Goal: Task Accomplishment & Management: Manage account settings

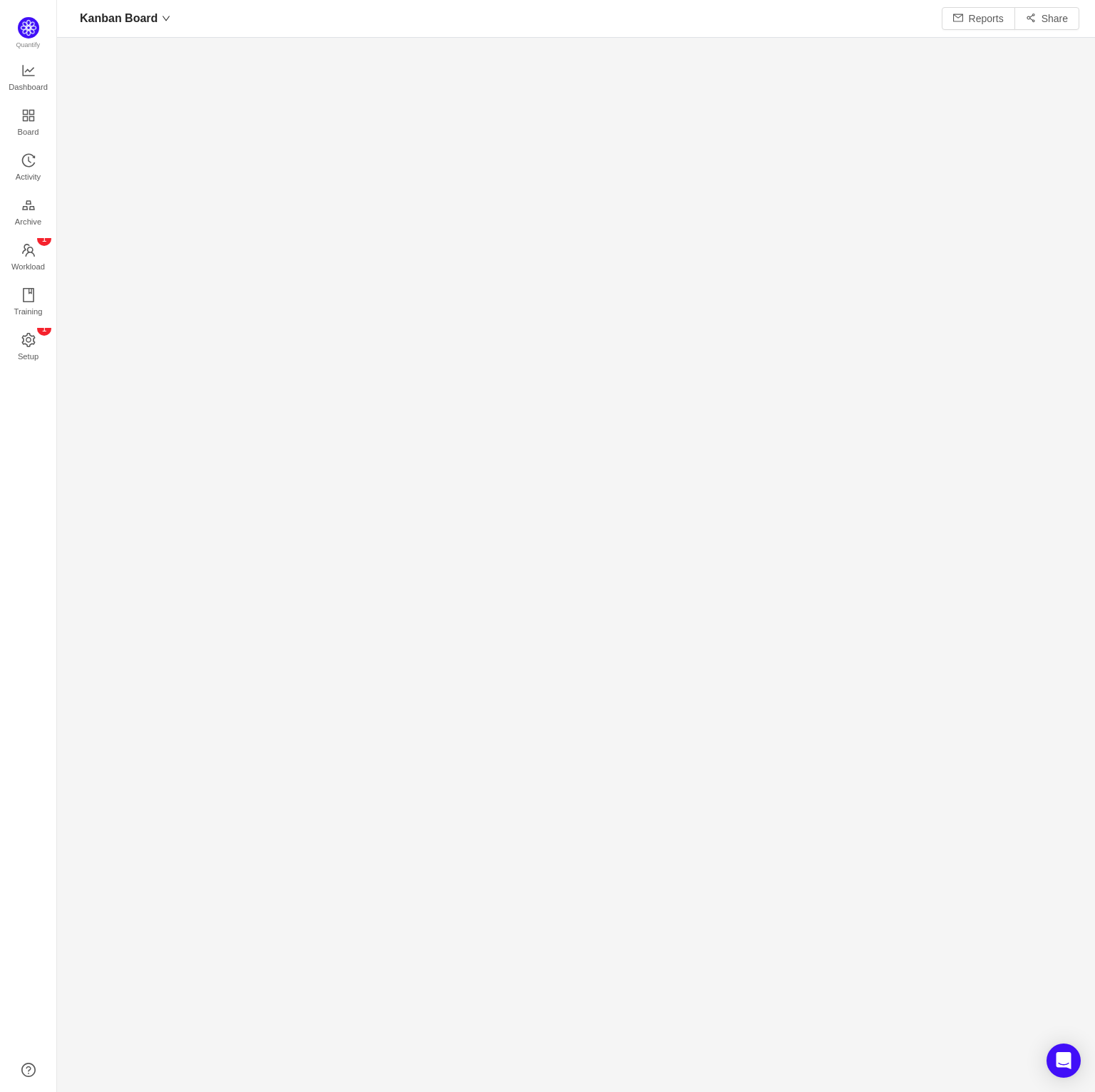
scroll to position [16, 16]
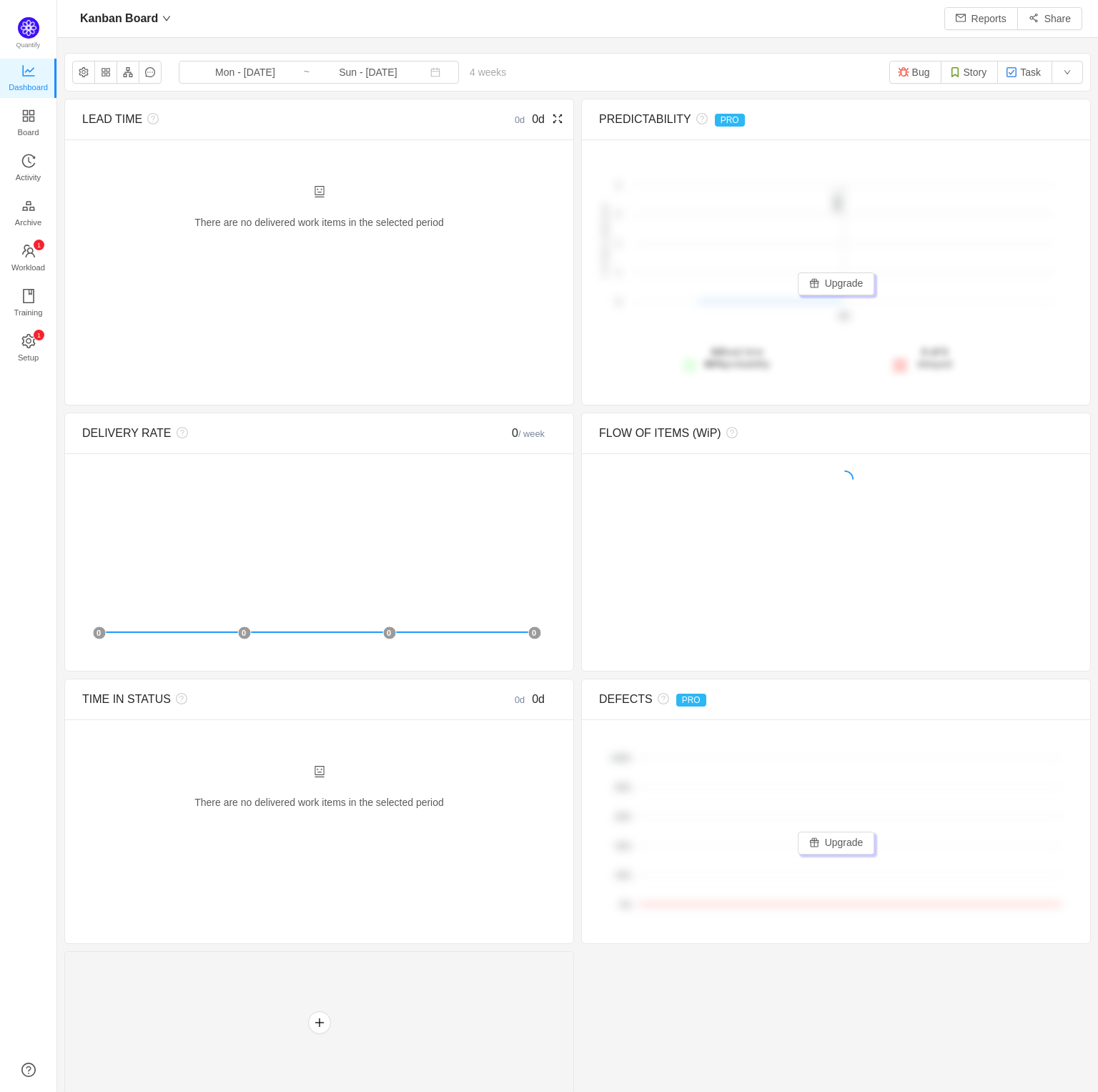
scroll to position [15, 16]
click at [270, 23] on div "Kanban Board Daily Meeting Reports Share" at bounding box center [577, 18] width 1009 height 23
click at [272, 24] on div "Kanban Board Daily Meeting Reports Share" at bounding box center [577, 18] width 1009 height 23
click at [30, 20] on img at bounding box center [28, 27] width 21 height 21
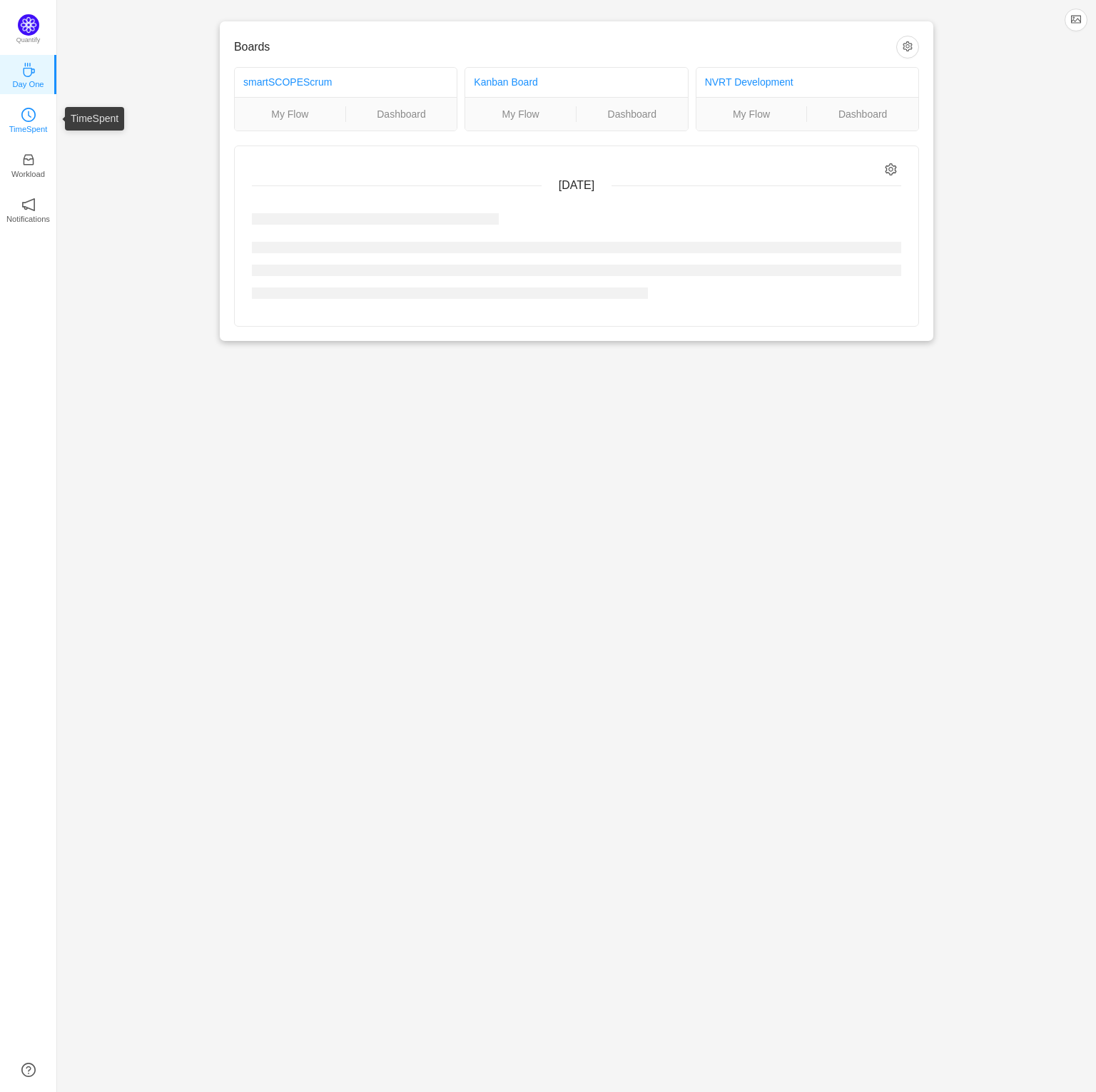
click at [34, 115] on icon "icon: clock-circle" at bounding box center [28, 114] width 14 height 14
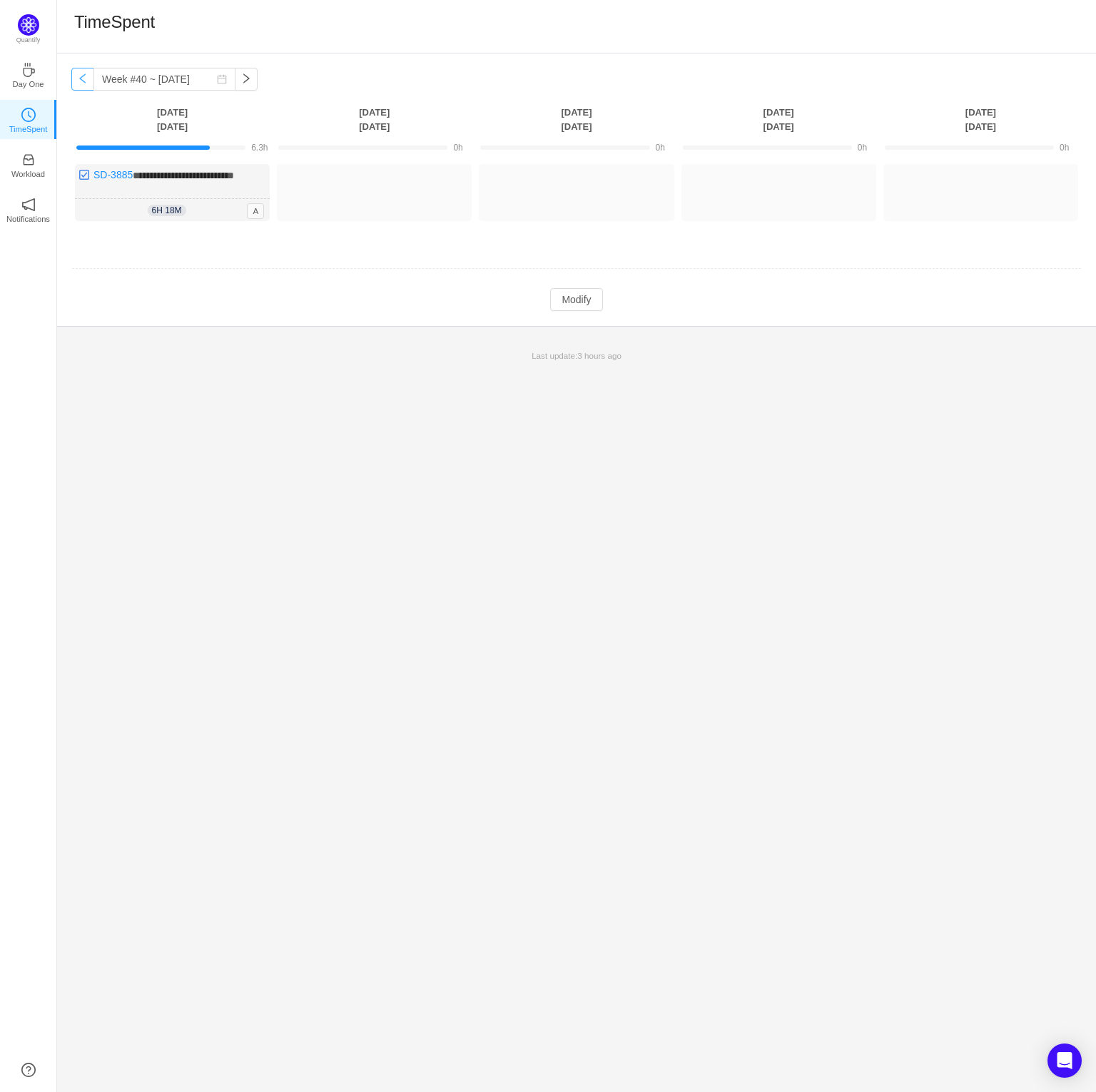
click at [85, 82] on button "button" at bounding box center [82, 78] width 23 height 23
type input "Week #39 ~ [DATE]"
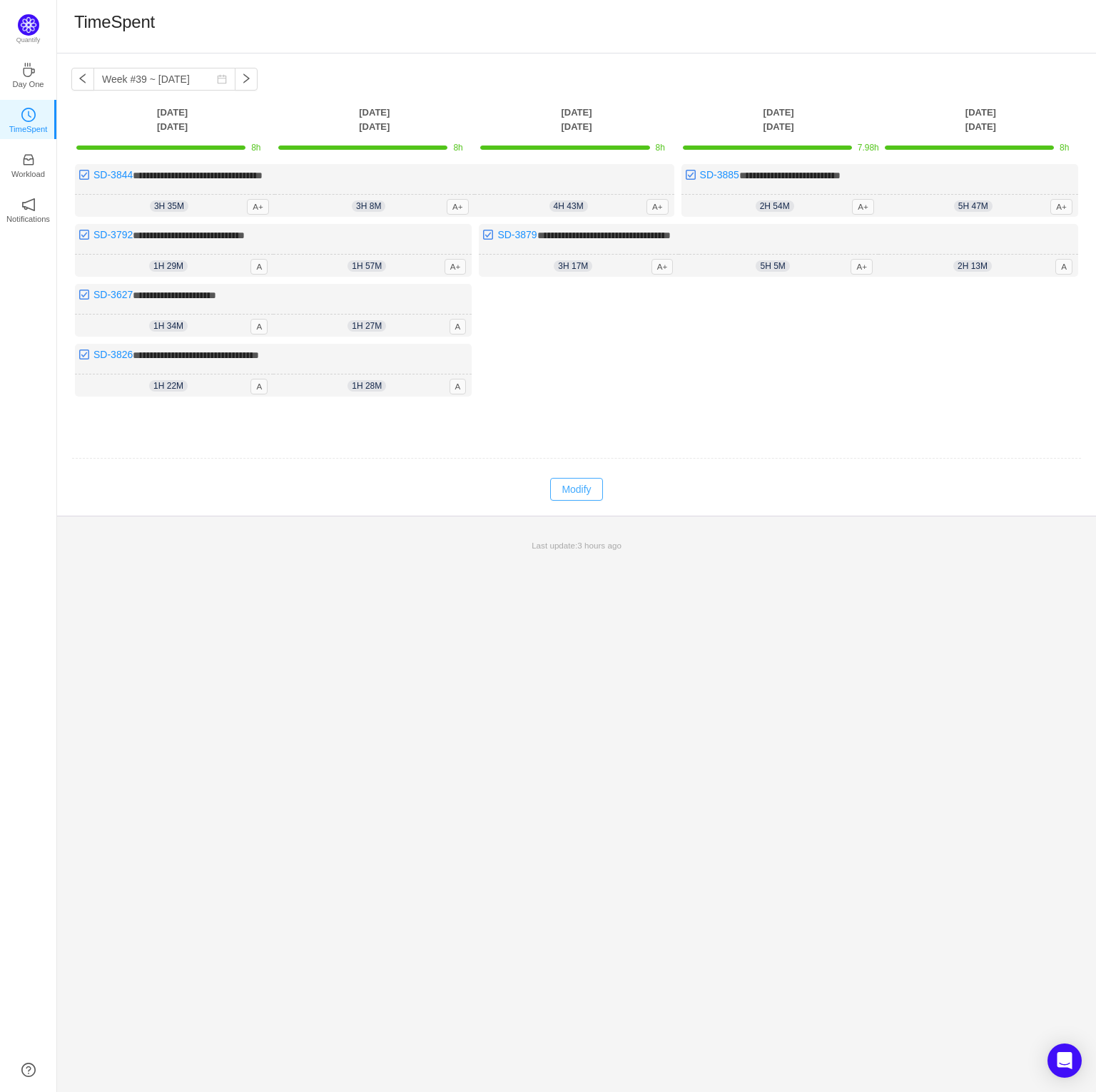
click at [568, 490] on button "Modify" at bounding box center [576, 489] width 52 height 23
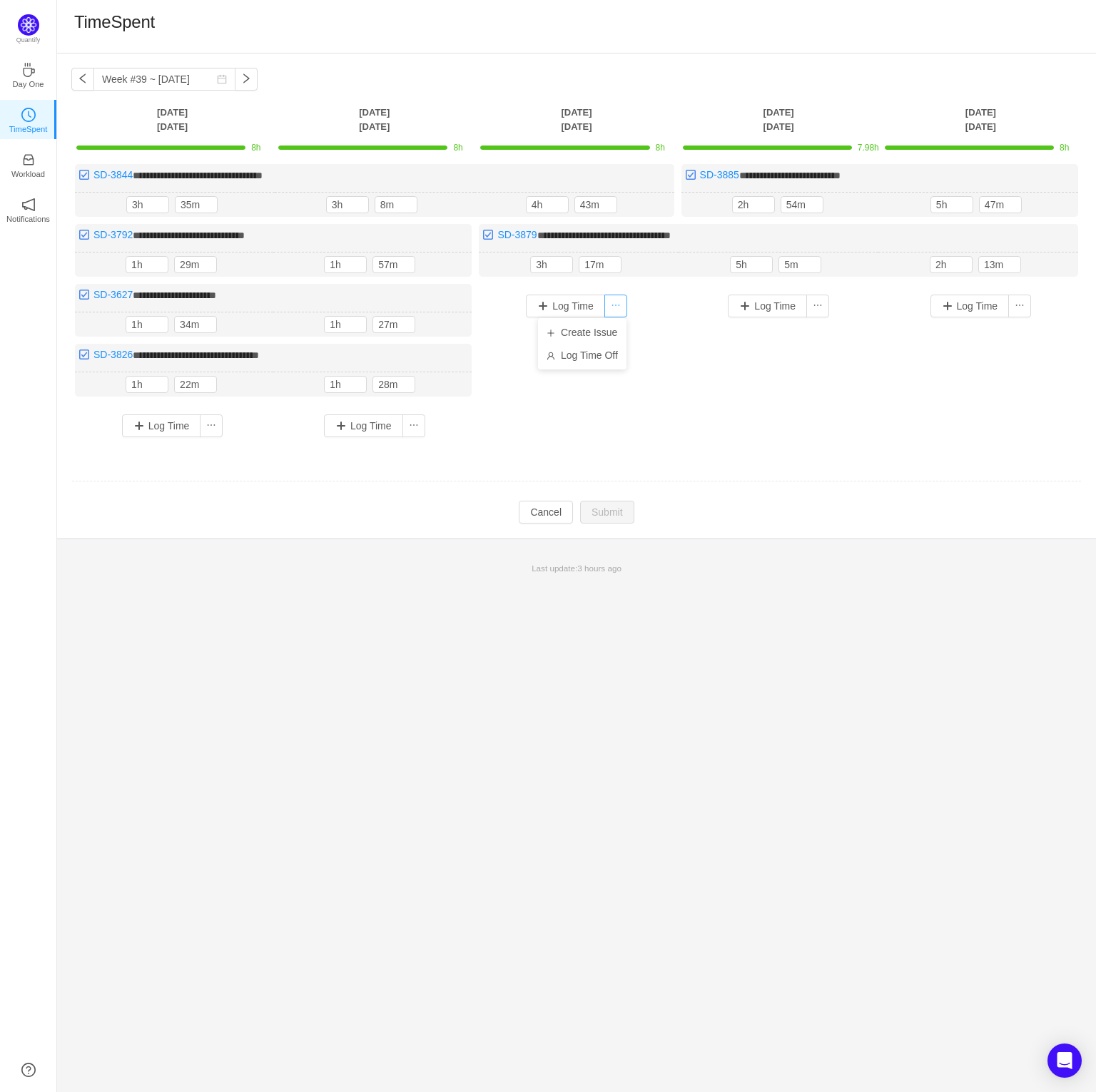
click at [612, 307] on button "button" at bounding box center [615, 306] width 23 height 23
click at [615, 308] on button "button" at bounding box center [615, 306] width 23 height 23
click at [683, 312] on div "Log Time" at bounding box center [778, 353] width 194 height 139
click at [652, 268] on button "button" at bounding box center [655, 265] width 17 height 17
drag, startPoint x: 642, startPoint y: 314, endPoint x: 640, endPoint y: 321, distance: 7.3
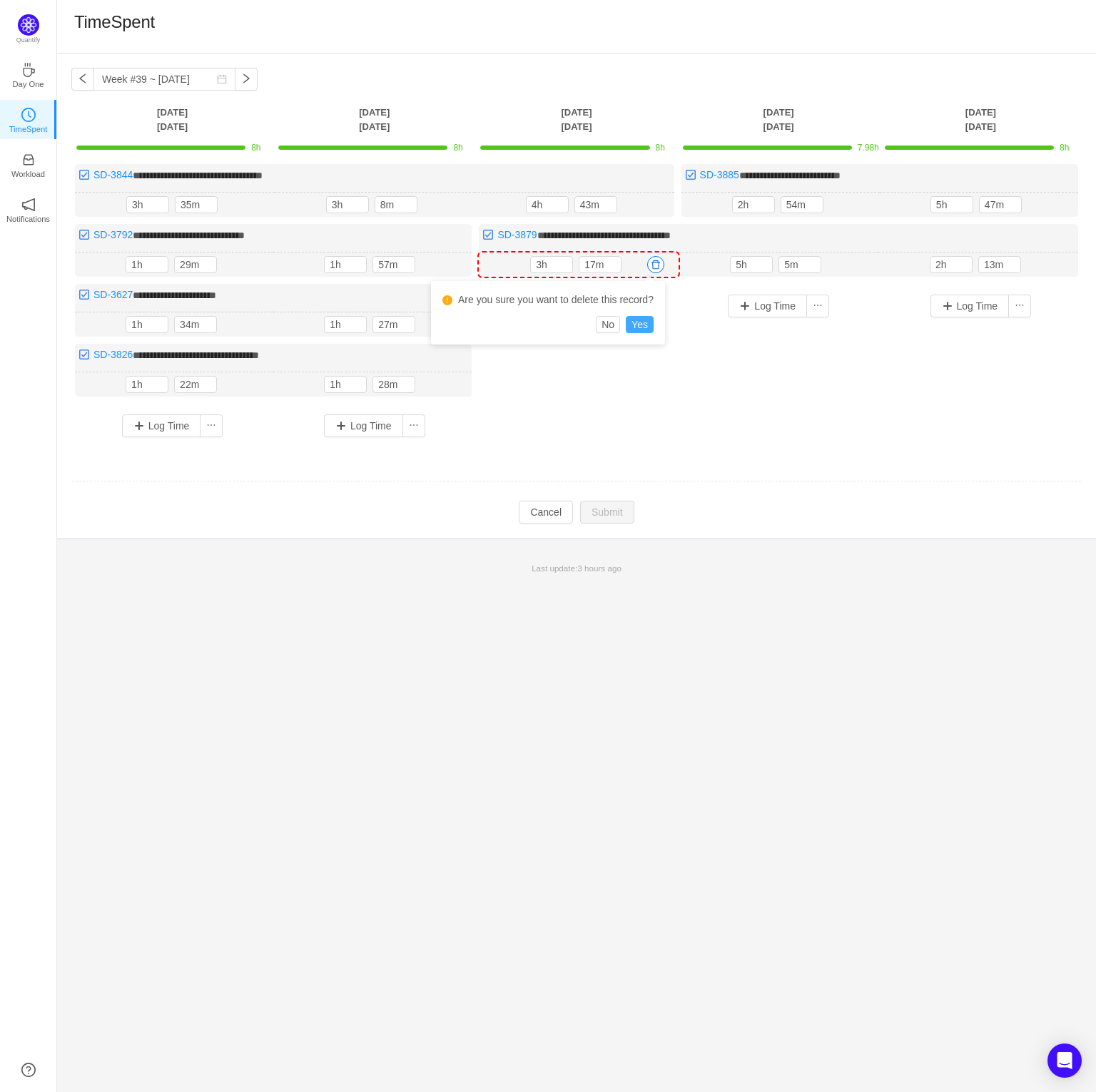
click at [642, 316] on div "Are you sure you want to delete this record? No Yes" at bounding box center [548, 313] width 234 height 63
click at [640, 321] on button "Yes" at bounding box center [639, 325] width 27 height 17
click at [244, 266] on button "button" at bounding box center [251, 265] width 17 height 17
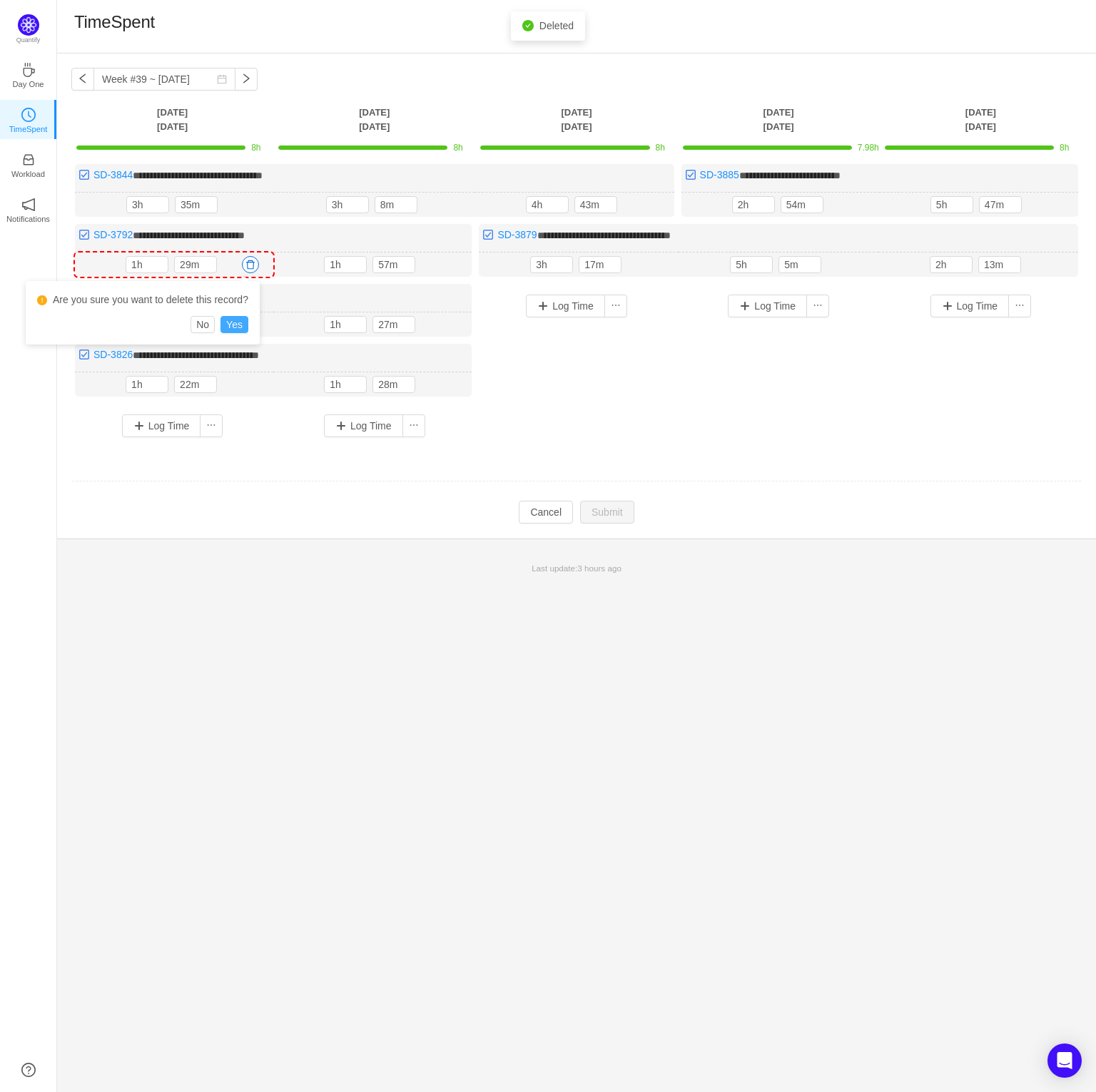
click at [234, 319] on button "Yes" at bounding box center [234, 325] width 27 height 17
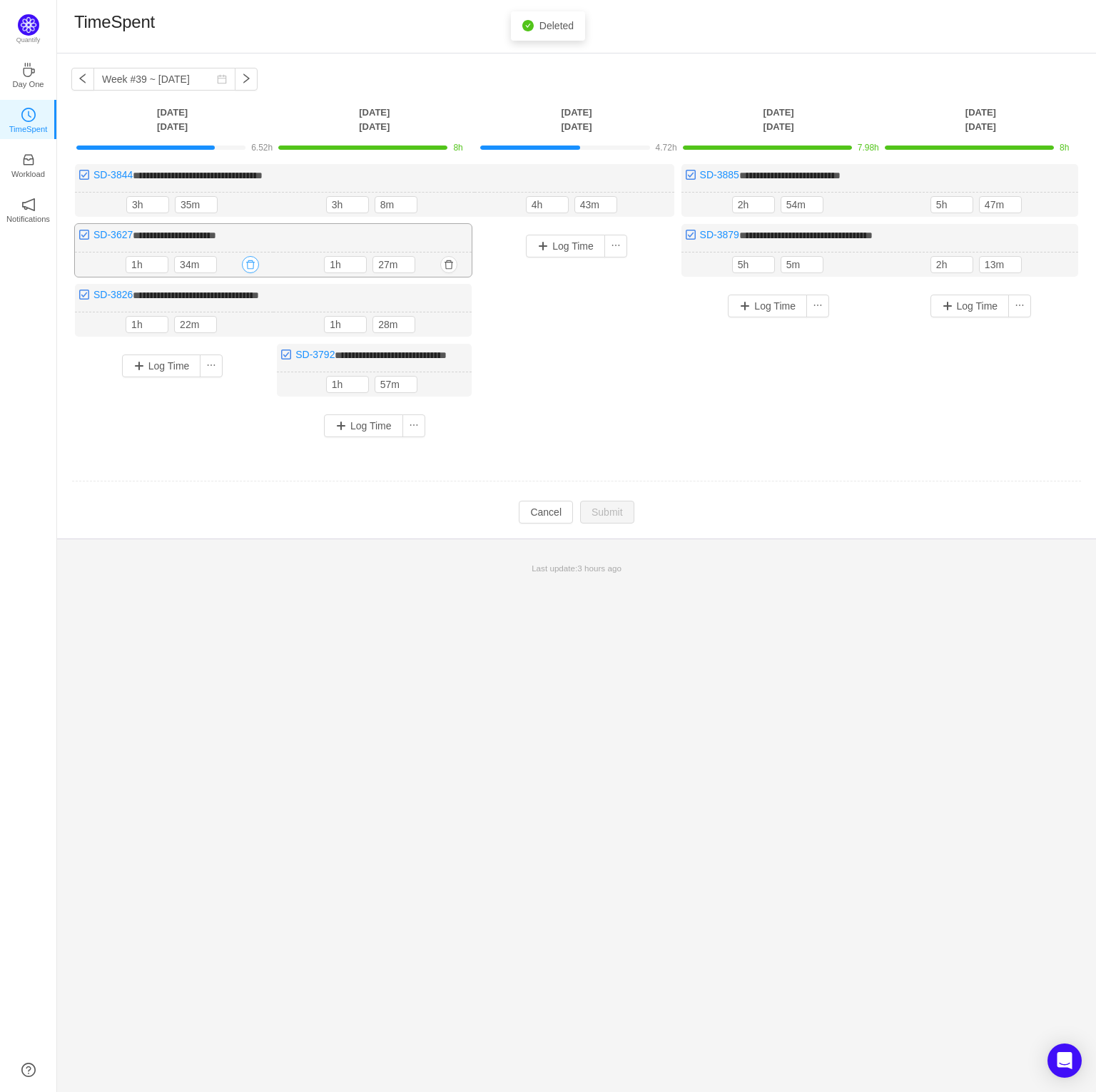
click at [249, 267] on button "button" at bounding box center [251, 265] width 17 height 17
click at [230, 325] on button "Yes" at bounding box center [234, 325] width 27 height 17
click at [249, 266] on button "button" at bounding box center [251, 265] width 17 height 17
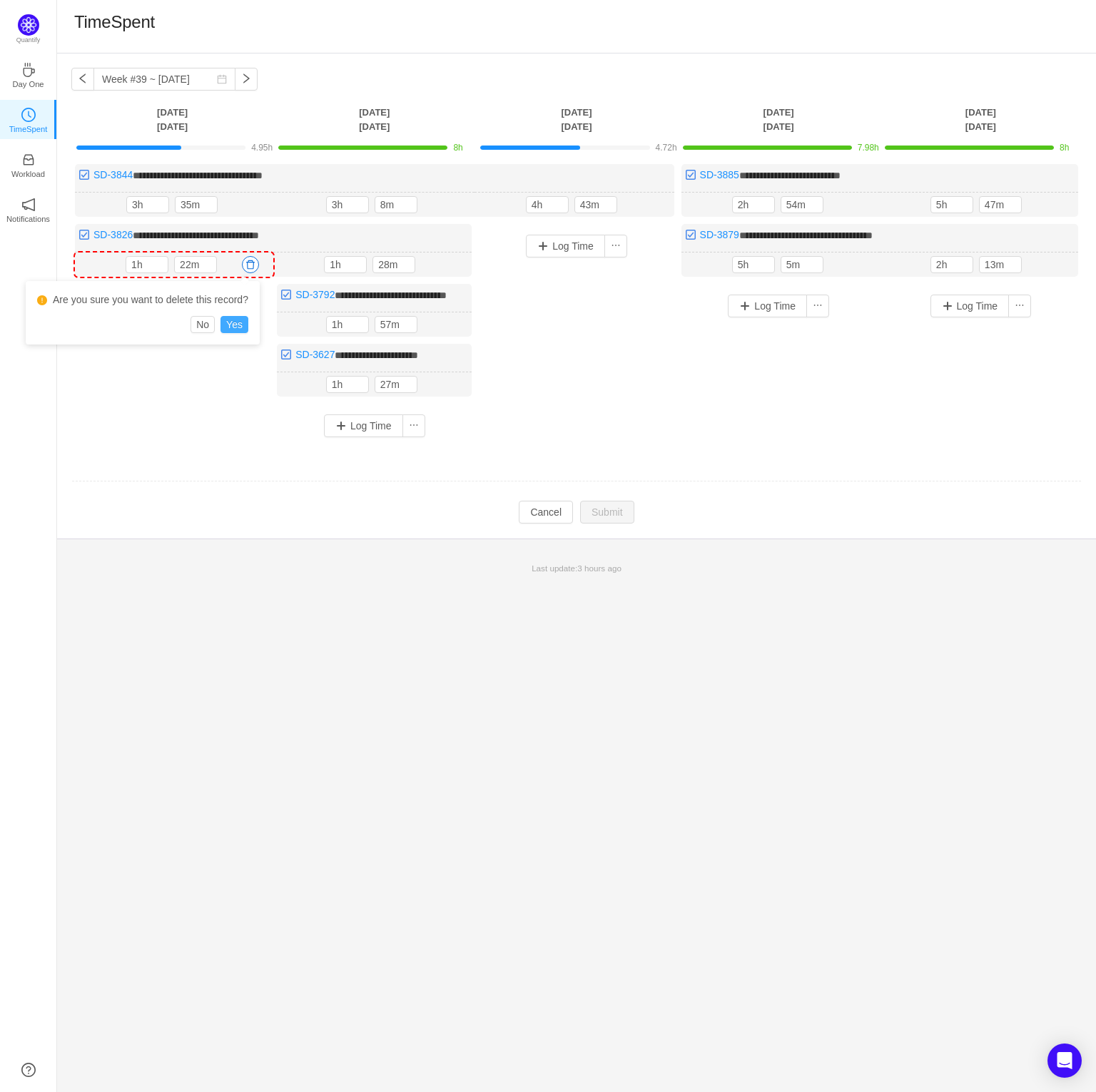
click at [241, 326] on button "Yes" at bounding box center [234, 325] width 27 height 17
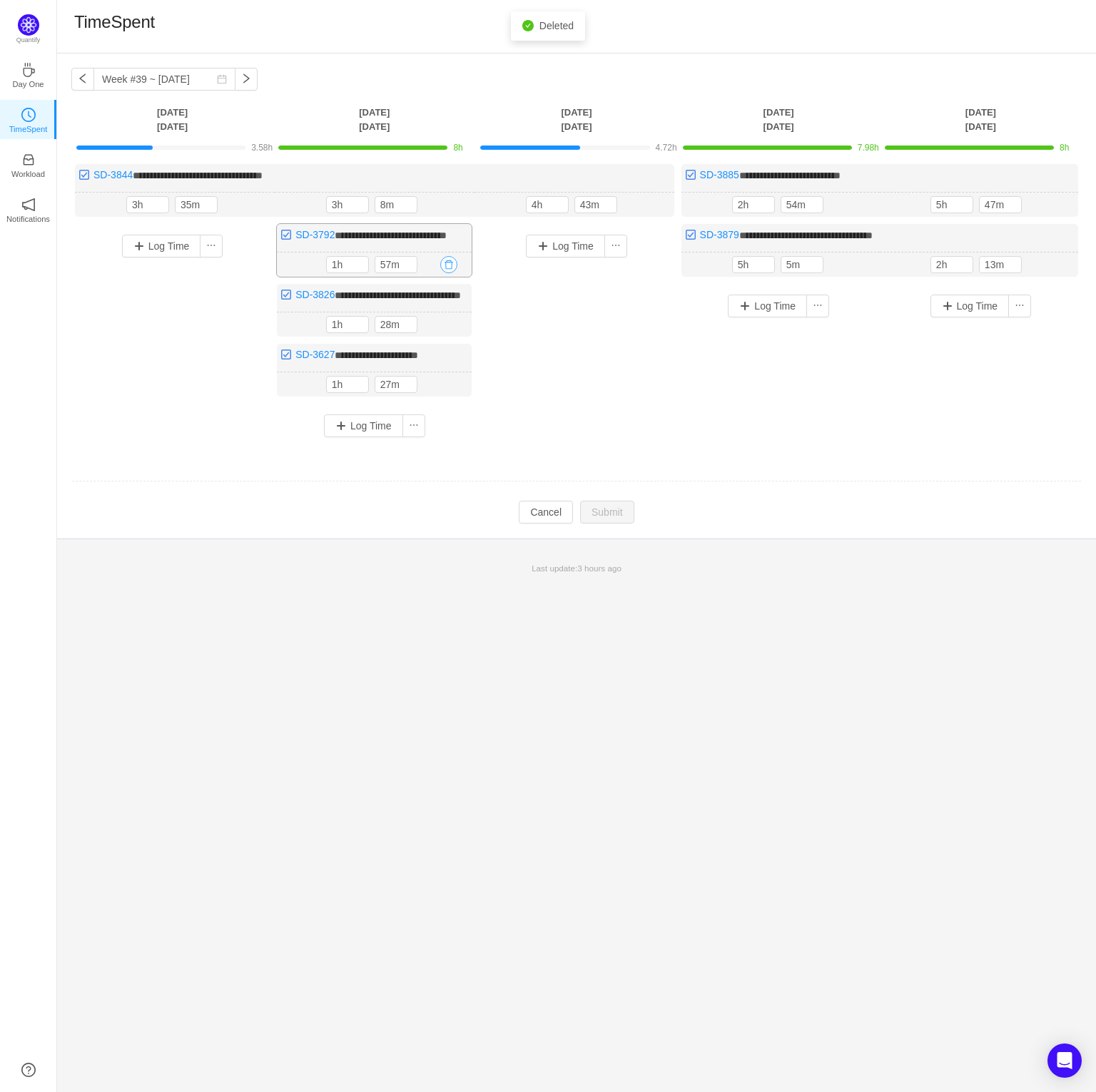
click at [453, 274] on button "button" at bounding box center [449, 265] width 17 height 17
click at [428, 339] on button "Yes" at bounding box center [432, 339] width 27 height 17
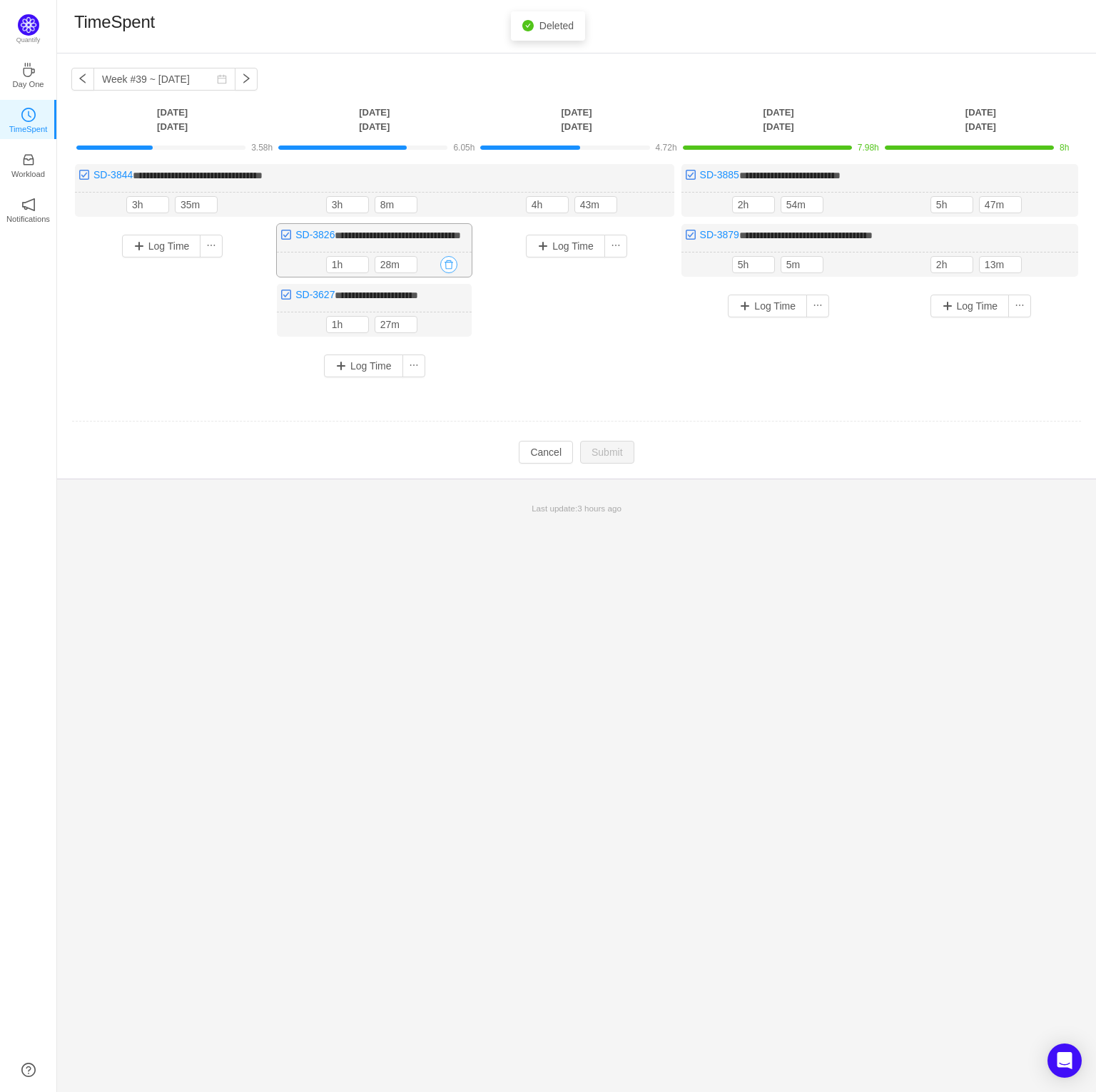
click at [449, 274] on button "button" at bounding box center [449, 265] width 17 height 17
click at [427, 336] on button "Yes" at bounding box center [432, 339] width 27 height 17
click at [442, 333] on button "button" at bounding box center [449, 325] width 17 height 17
click at [437, 398] on button "Yes" at bounding box center [432, 399] width 27 height 17
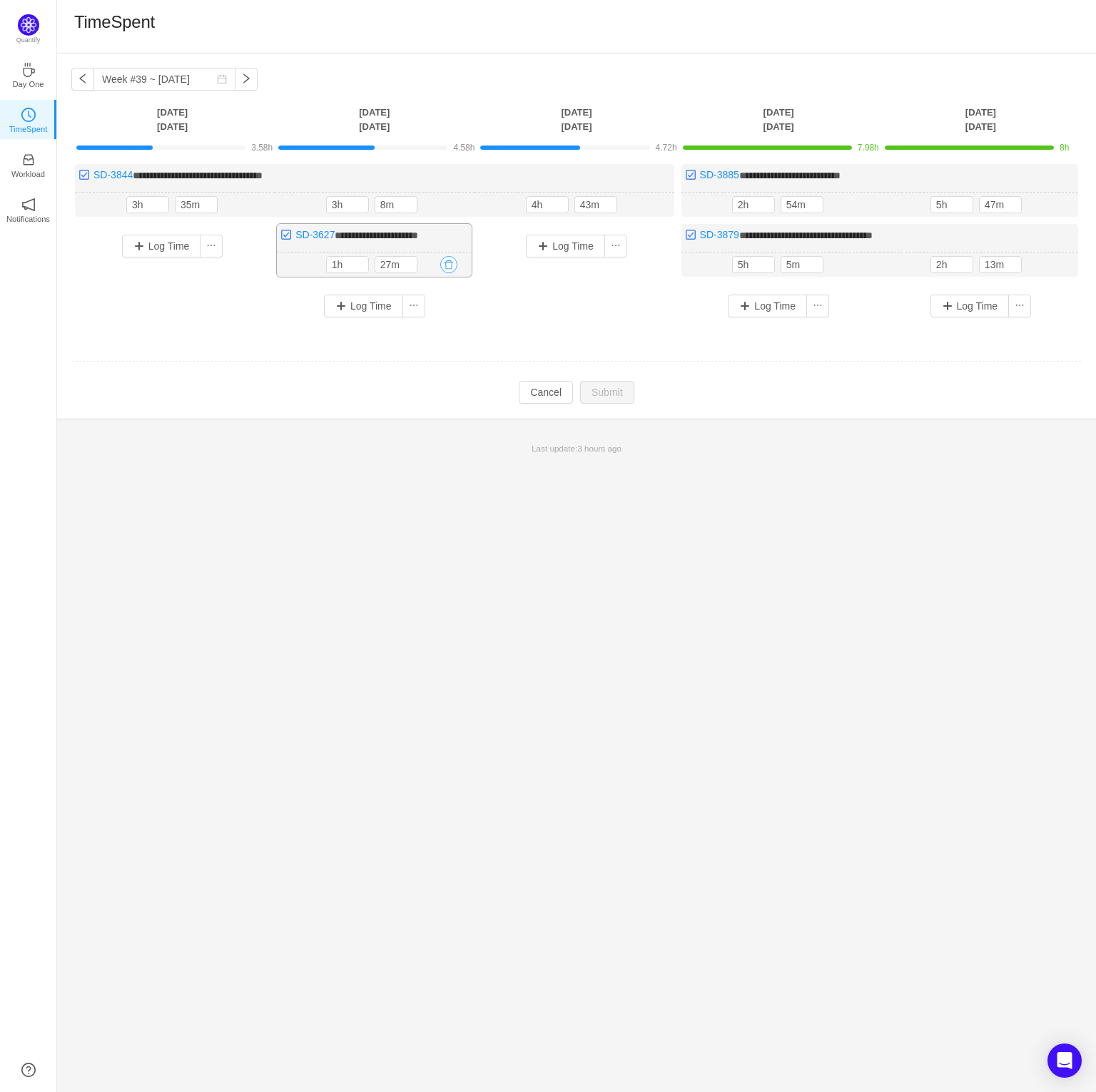
click at [448, 267] on button "button" at bounding box center [449, 265] width 17 height 17
click at [430, 329] on button "Yes" at bounding box center [432, 325] width 27 height 17
click at [448, 263] on button "button" at bounding box center [449, 265] width 17 height 17
click at [433, 318] on button "Yes" at bounding box center [432, 325] width 27 height 17
click at [150, 205] on input "3h" at bounding box center [147, 205] width 42 height 16
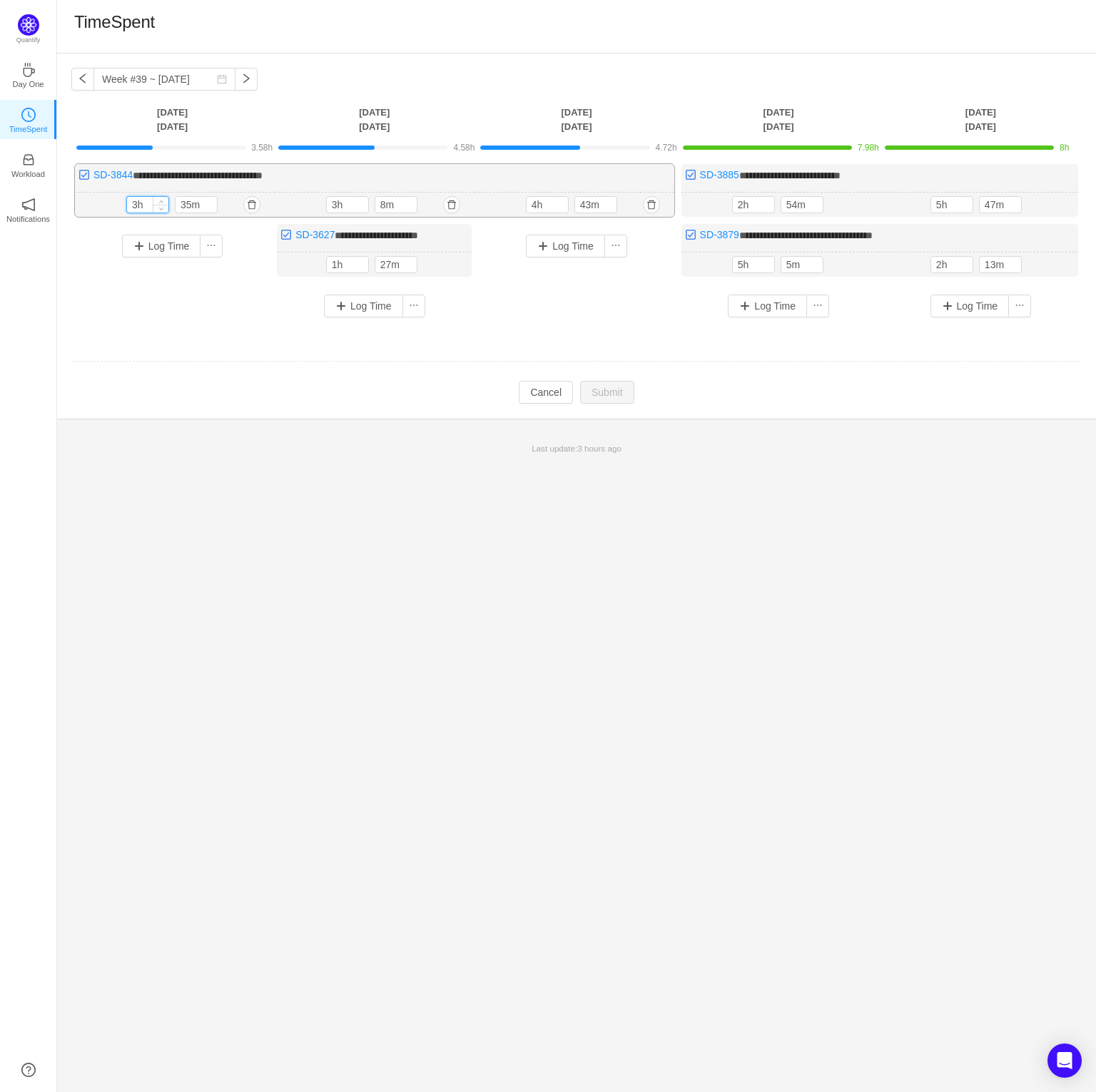
click at [150, 205] on input "3h" at bounding box center [147, 205] width 42 height 16
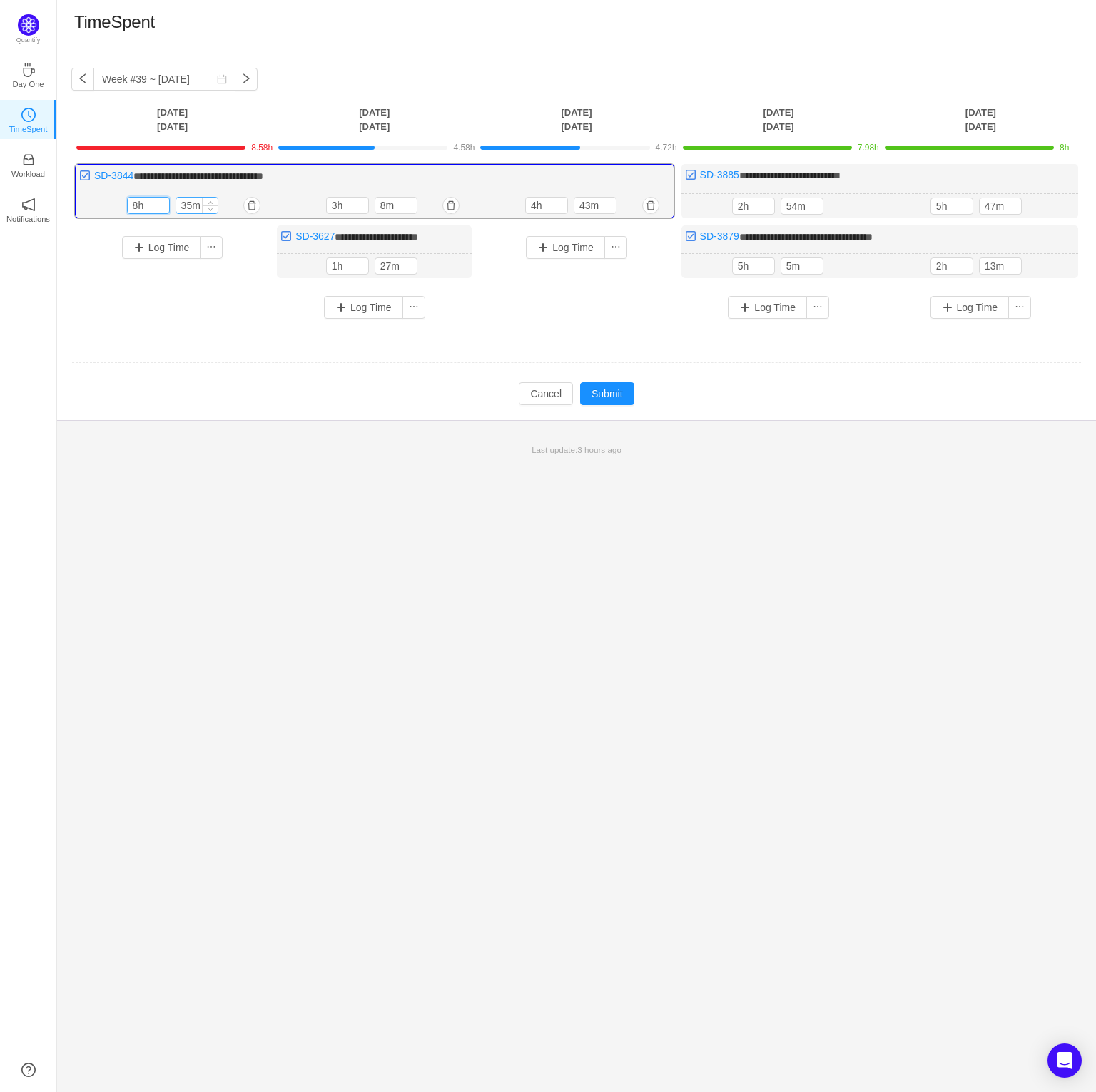
type input "8h"
click at [188, 201] on input "35m" at bounding box center [197, 205] width 42 height 16
type input "0m"
click at [343, 201] on input "3h" at bounding box center [347, 205] width 42 height 16
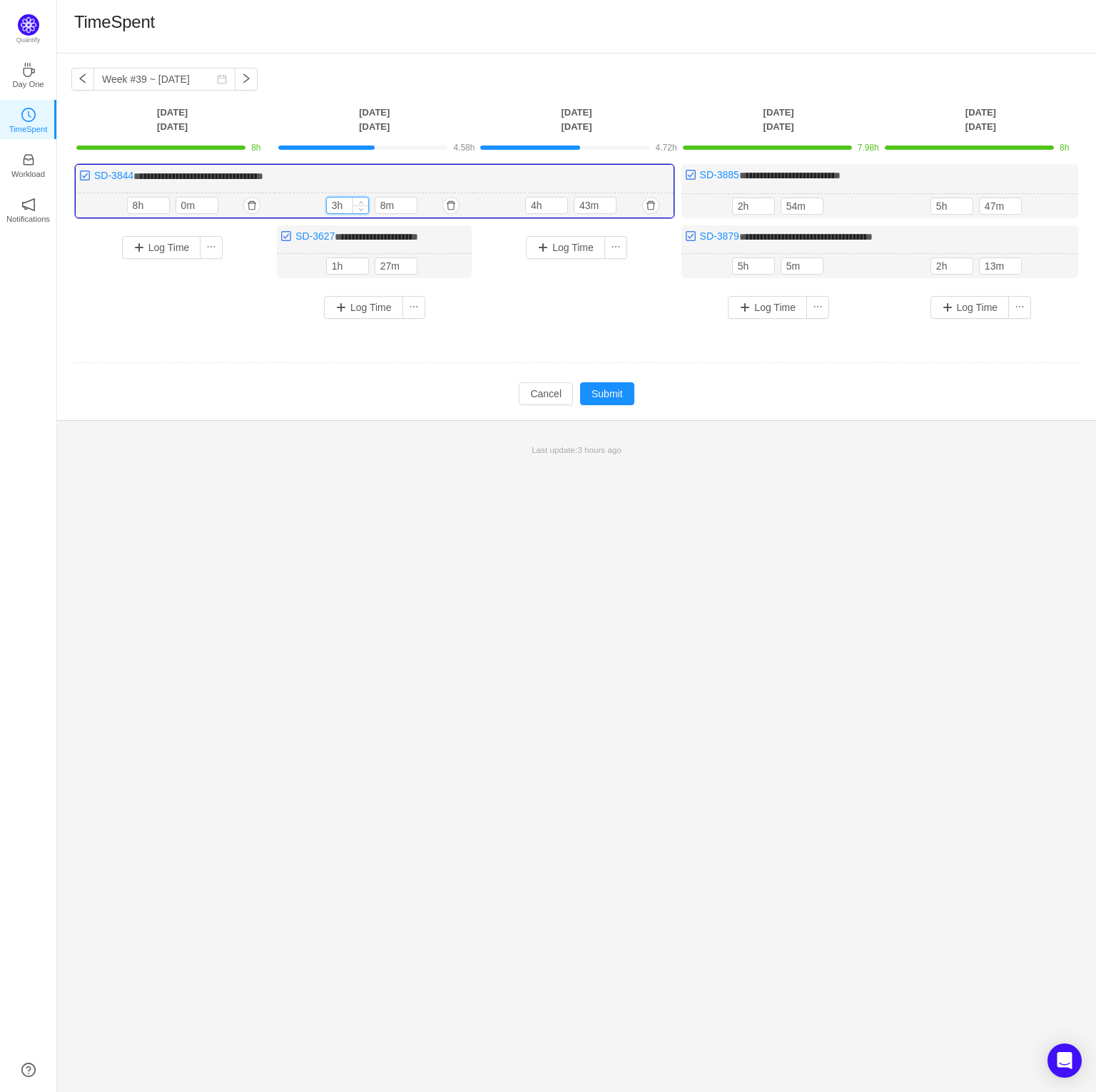
click at [343, 201] on input "3h" at bounding box center [347, 205] width 42 height 16
type input "8h"
click at [390, 205] on input "8m" at bounding box center [396, 205] width 42 height 16
type input "0m"
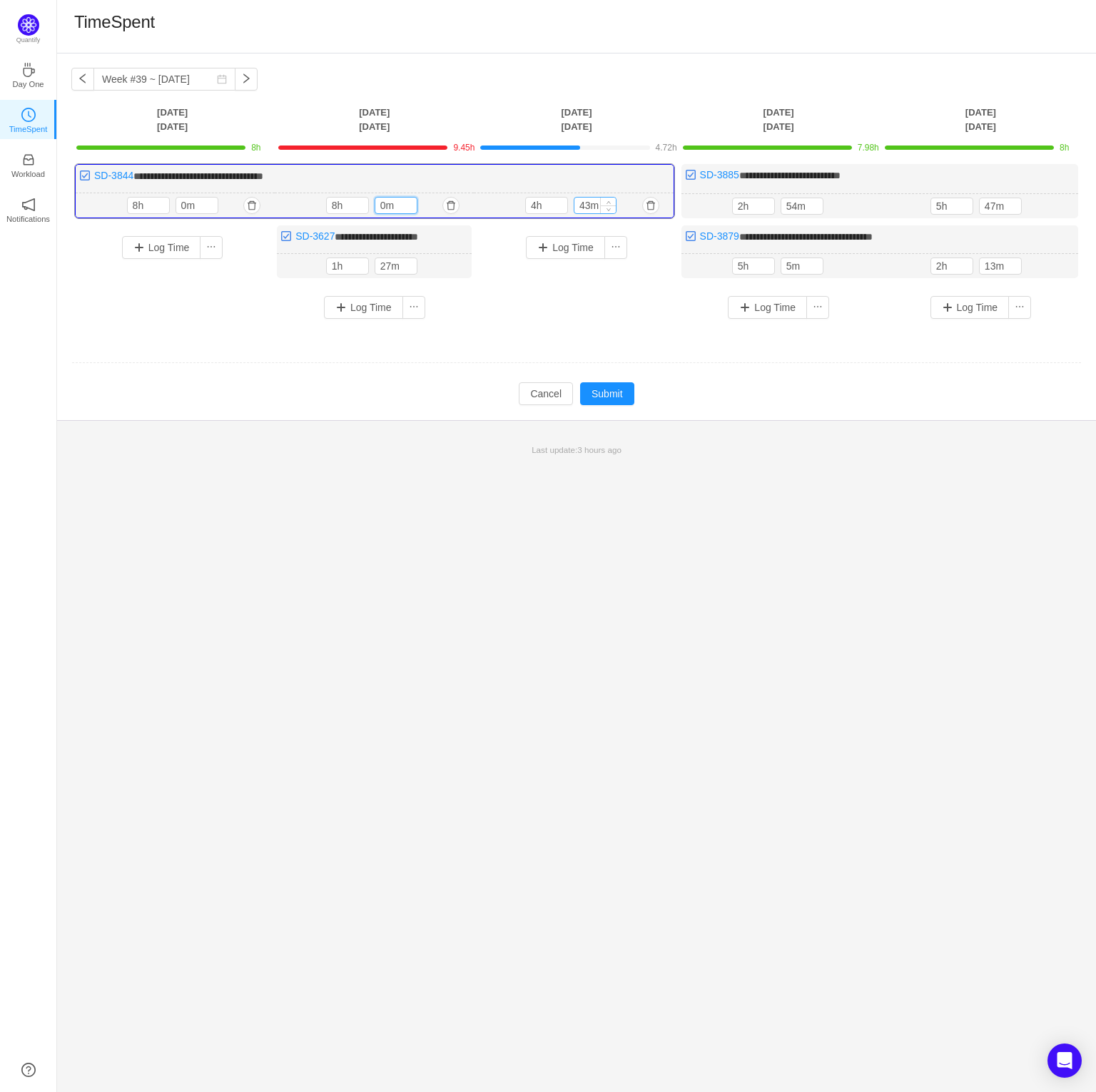
click at [590, 205] on input "43m" at bounding box center [595, 205] width 42 height 16
type input "0m"
click at [550, 205] on input "4h" at bounding box center [546, 205] width 42 height 16
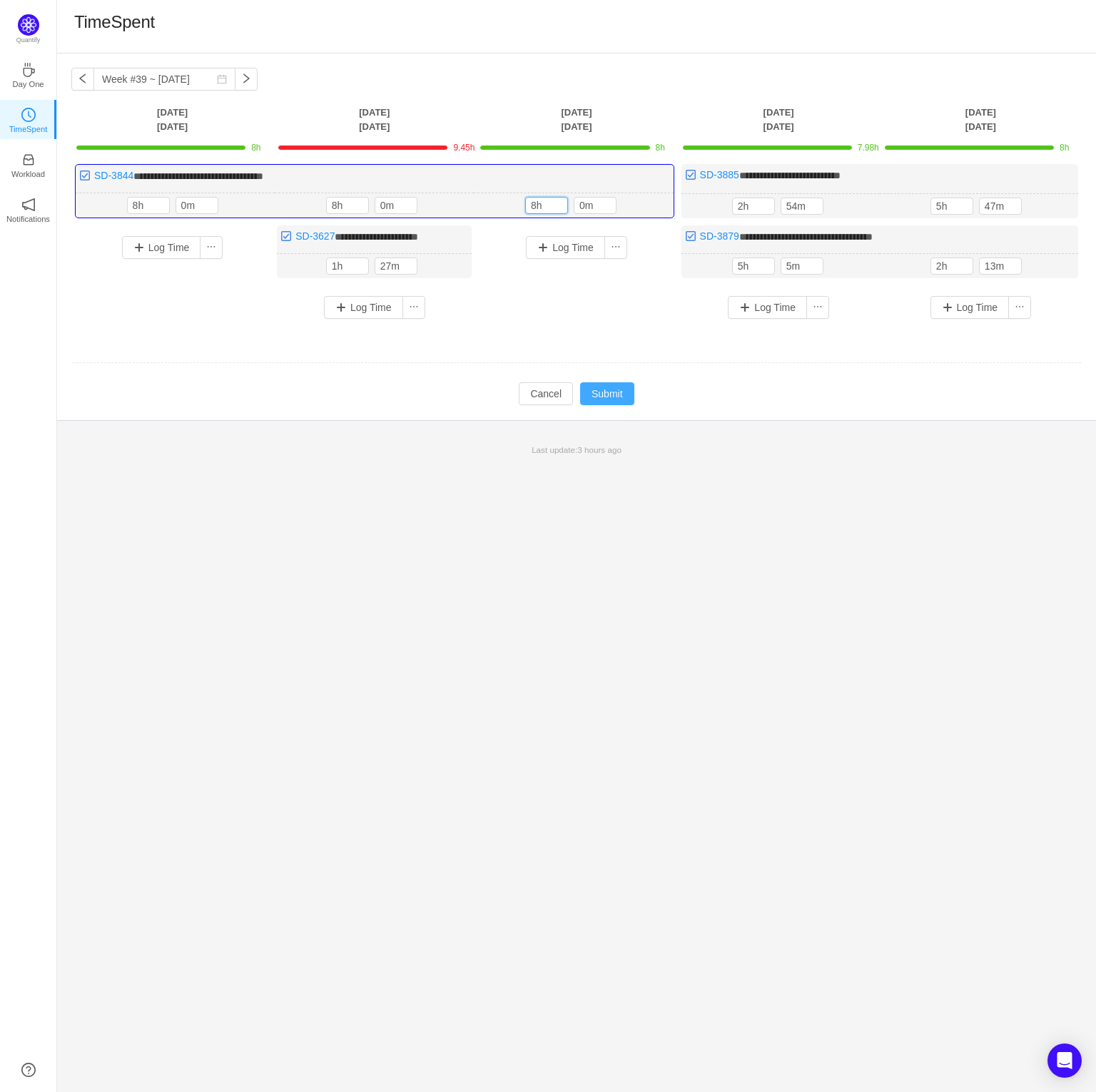
type input "8h"
click at [599, 394] on button "Submit" at bounding box center [607, 394] width 54 height 23
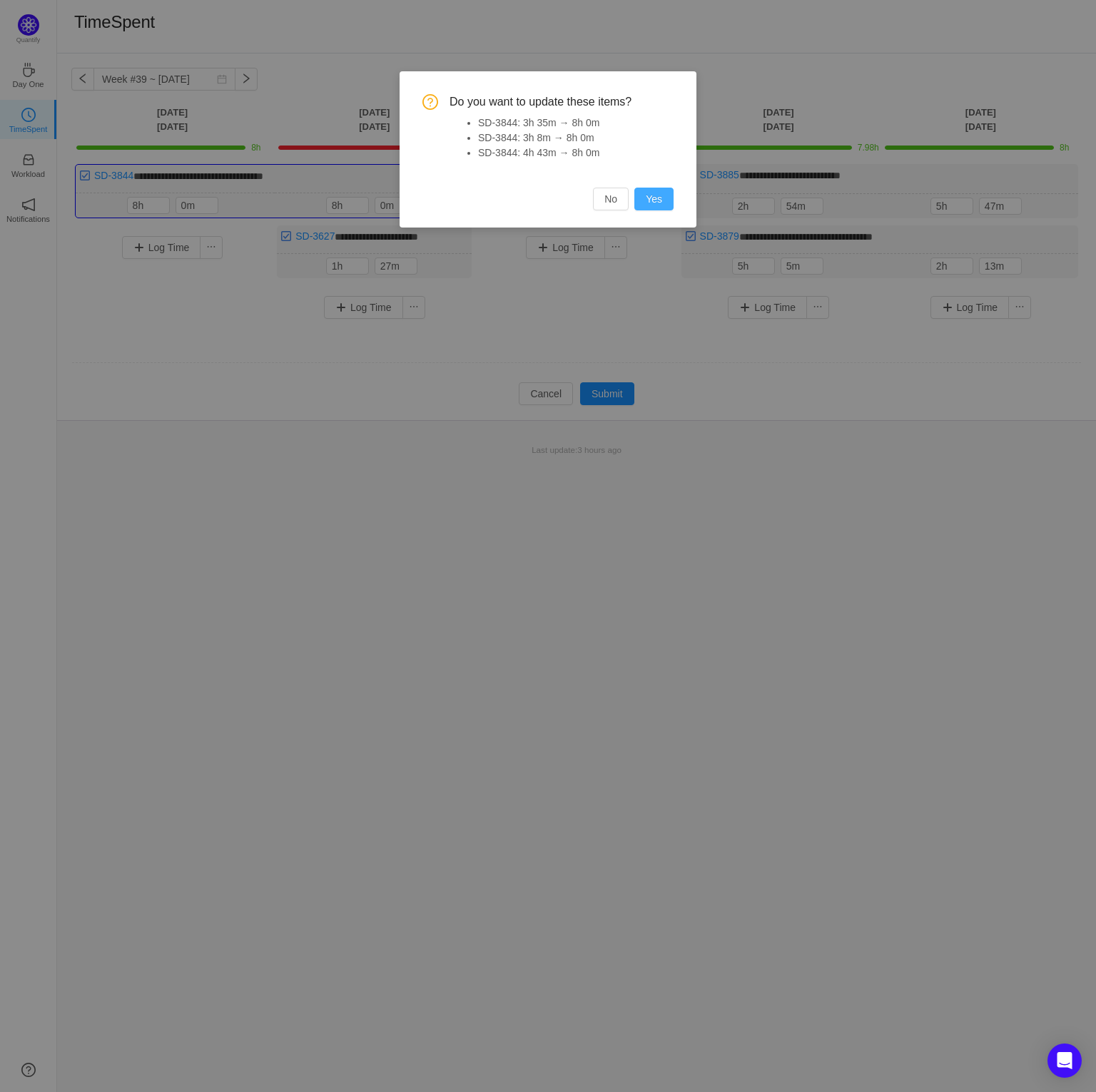
click at [662, 201] on button "Yes" at bounding box center [654, 198] width 39 height 23
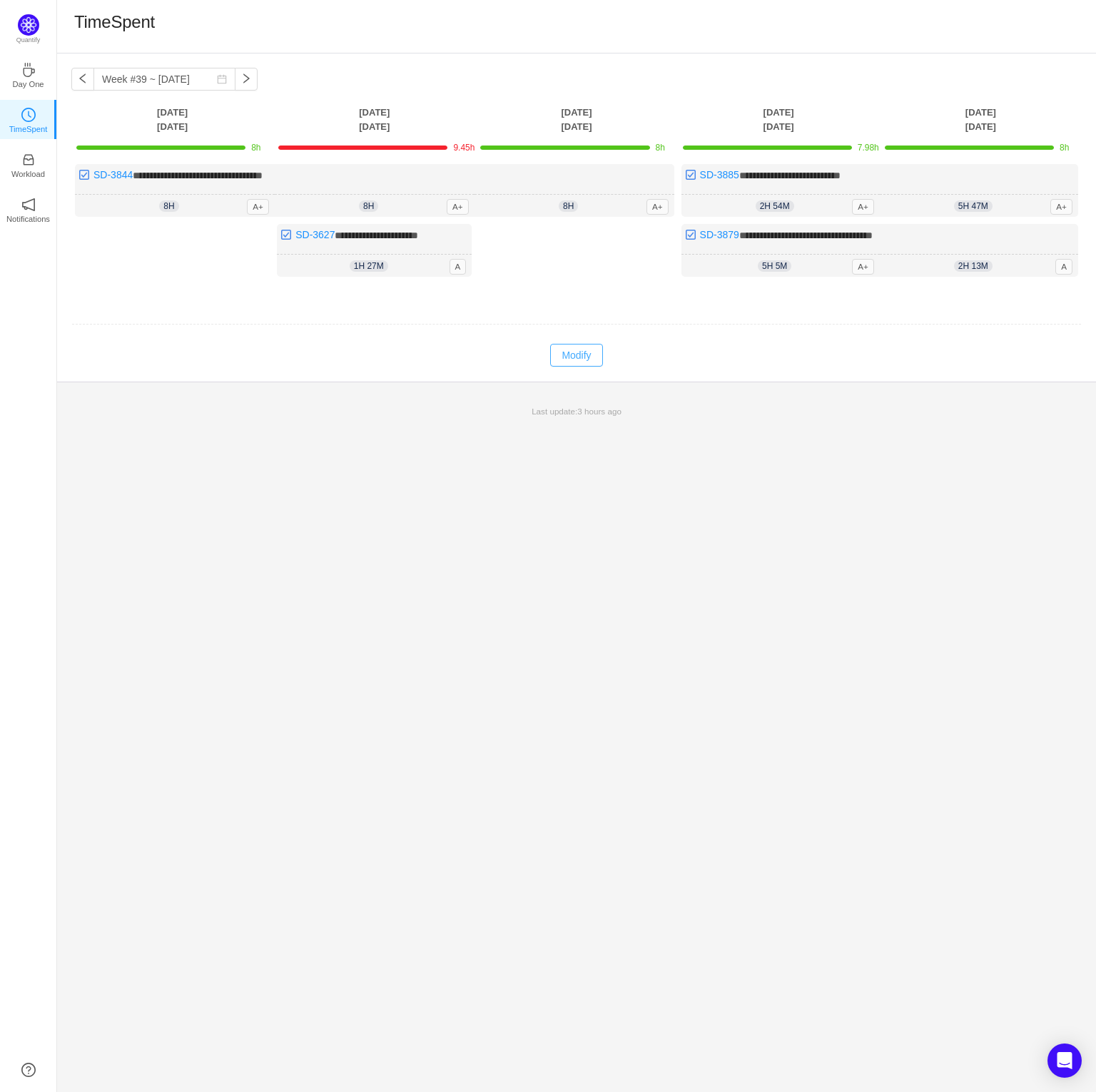
click at [566, 351] on button "Modify" at bounding box center [576, 355] width 52 height 23
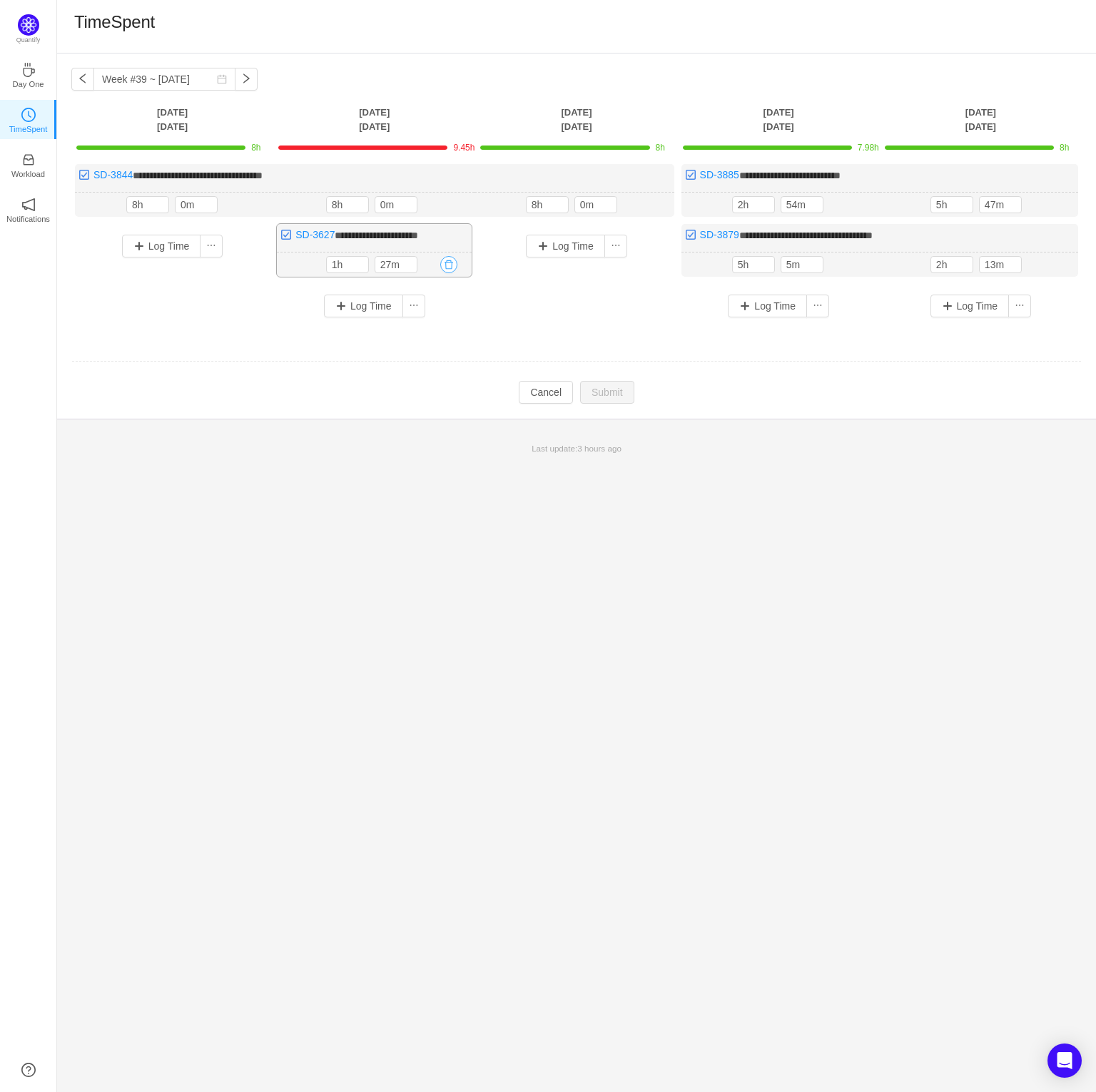
click at [452, 264] on button "button" at bounding box center [449, 265] width 17 height 17
click at [435, 328] on button "Yes" at bounding box center [432, 325] width 27 height 17
click at [20, 78] on p "Day One" at bounding box center [27, 84] width 31 height 13
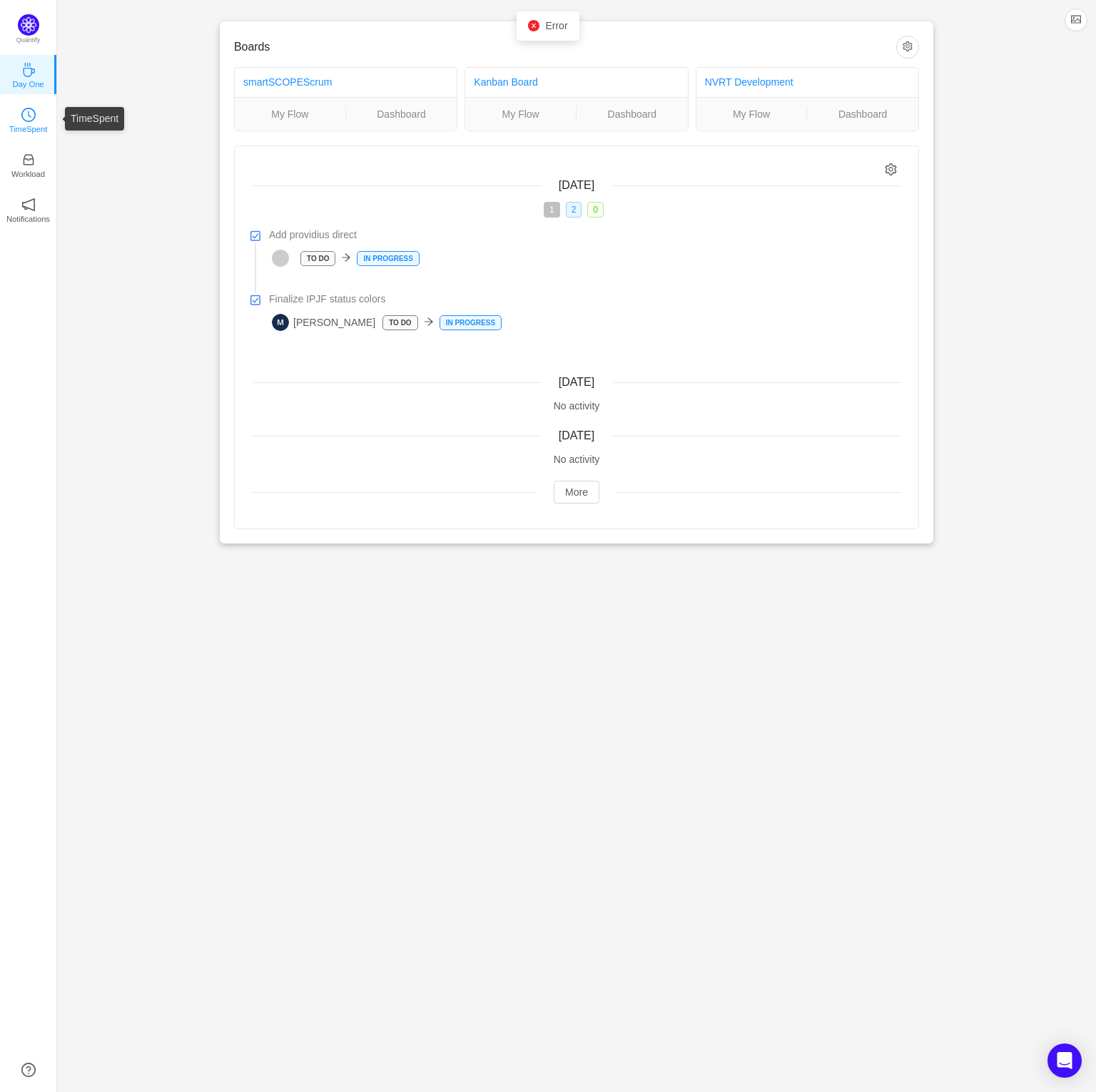
click at [23, 111] on icon "icon: clock-circle" at bounding box center [28, 114] width 14 height 14
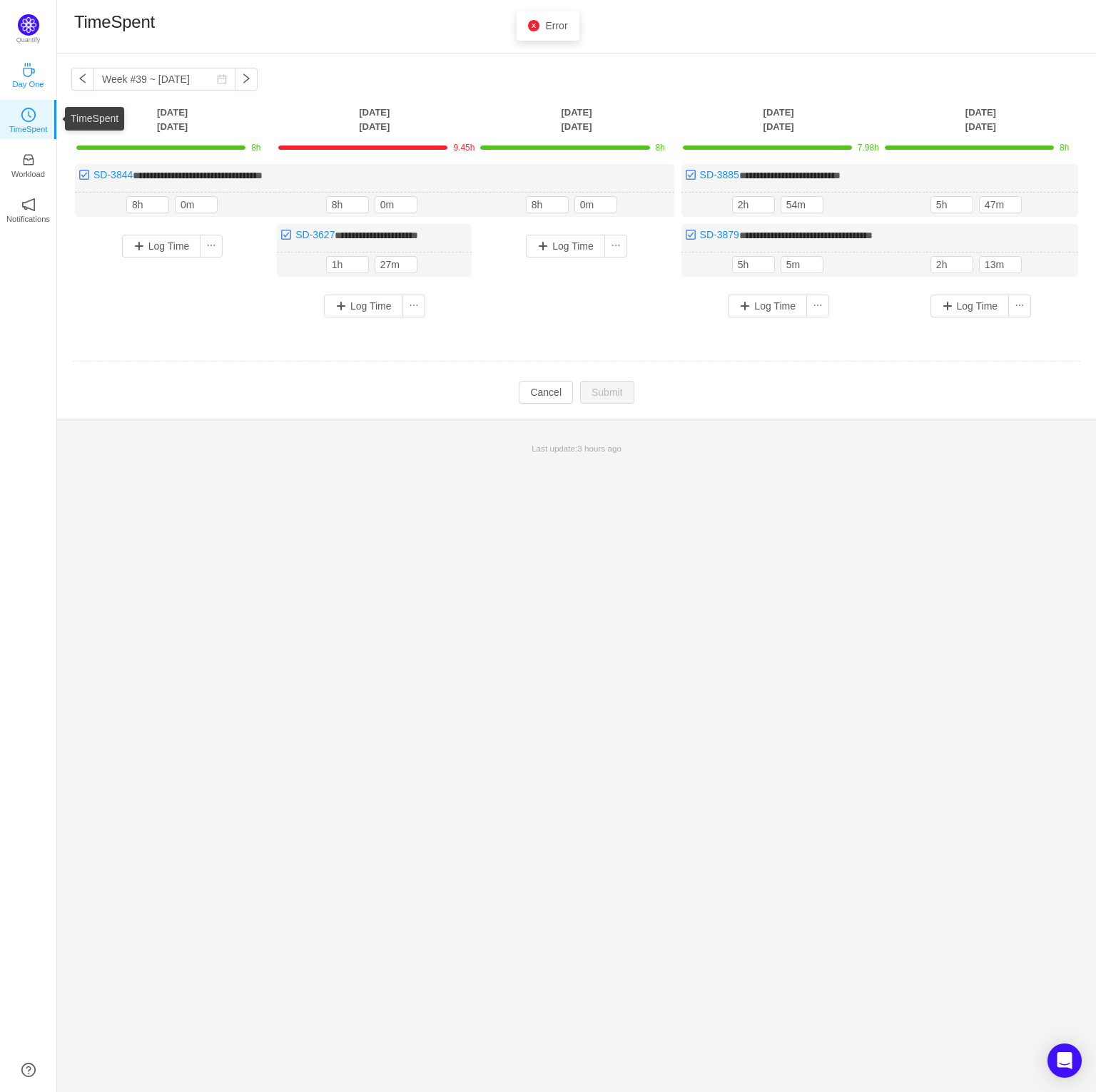
click at [24, 82] on link "Day One" at bounding box center [28, 74] width 14 height 14
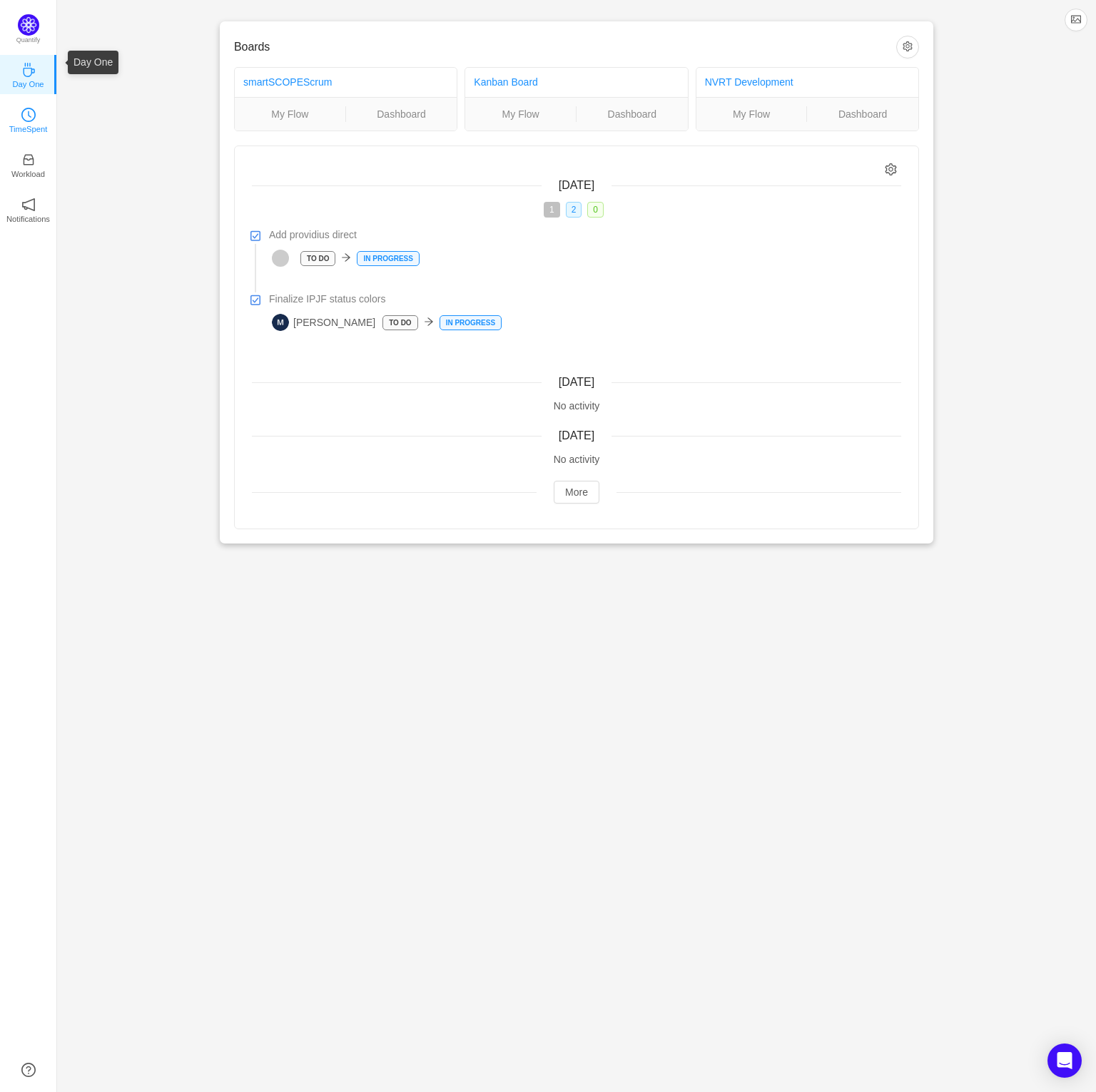
click at [29, 120] on icon "icon: clock-circle" at bounding box center [28, 114] width 14 height 14
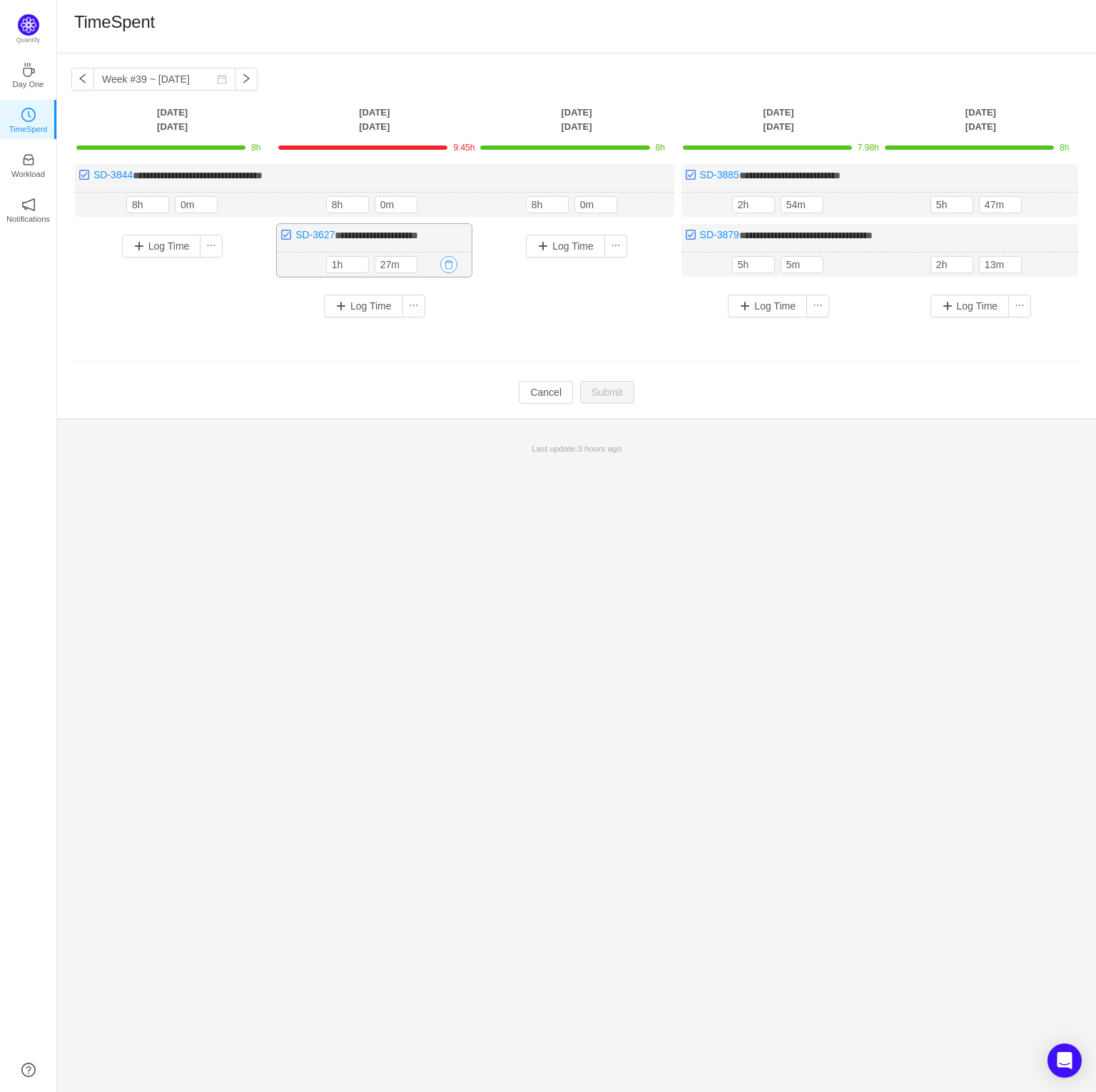
click at [446, 265] on button "button" at bounding box center [449, 265] width 17 height 17
click at [430, 329] on button "Yes" at bounding box center [432, 325] width 27 height 17
click at [349, 266] on input "1h" at bounding box center [347, 265] width 42 height 16
type input "0h"
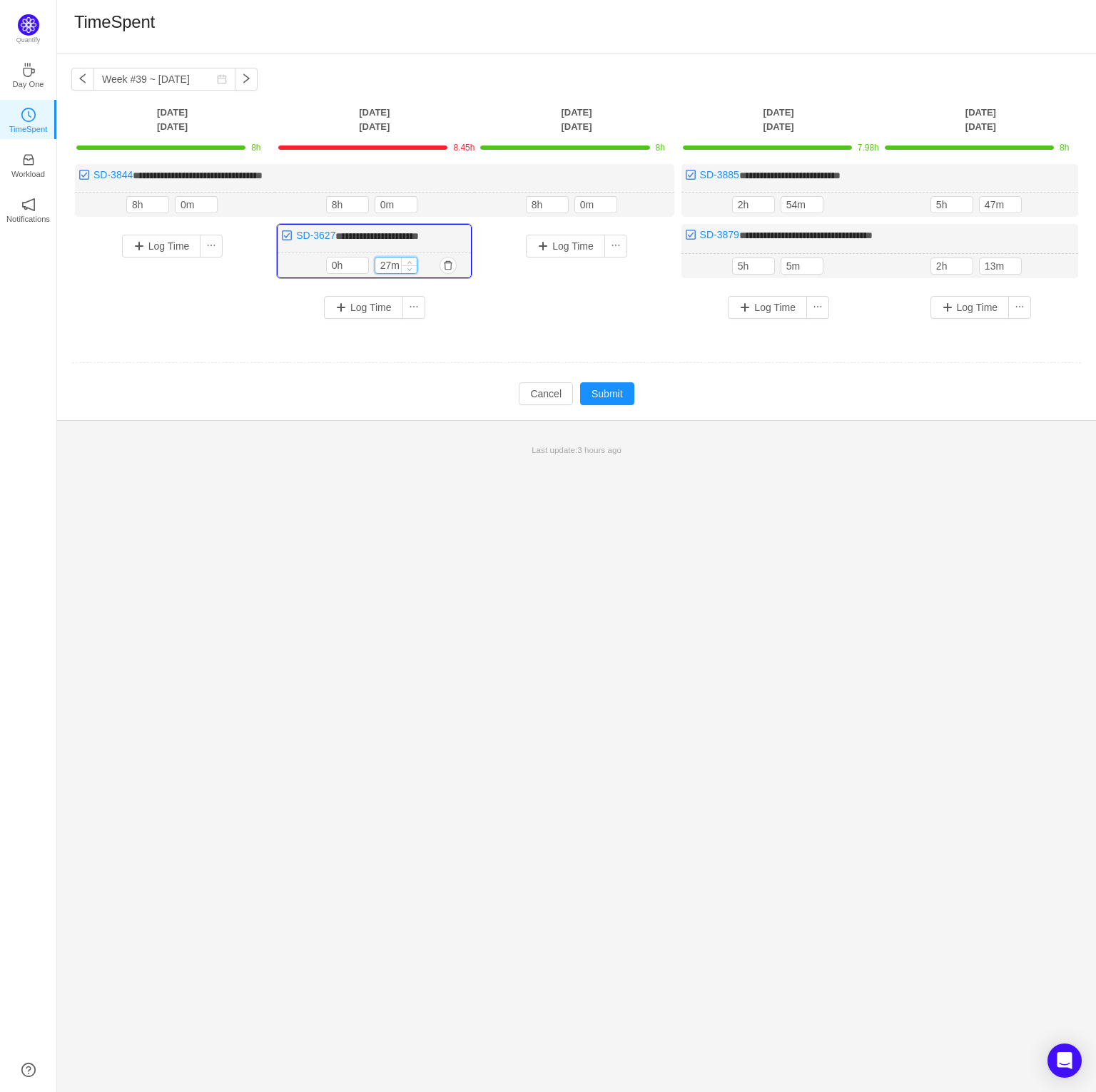
click at [396, 268] on input "27m" at bounding box center [396, 266] width 42 height 16
type input "0m"
click at [448, 369] on td at bounding box center [576, 363] width 1011 height 36
click at [597, 391] on button "Submit" at bounding box center [607, 394] width 54 height 23
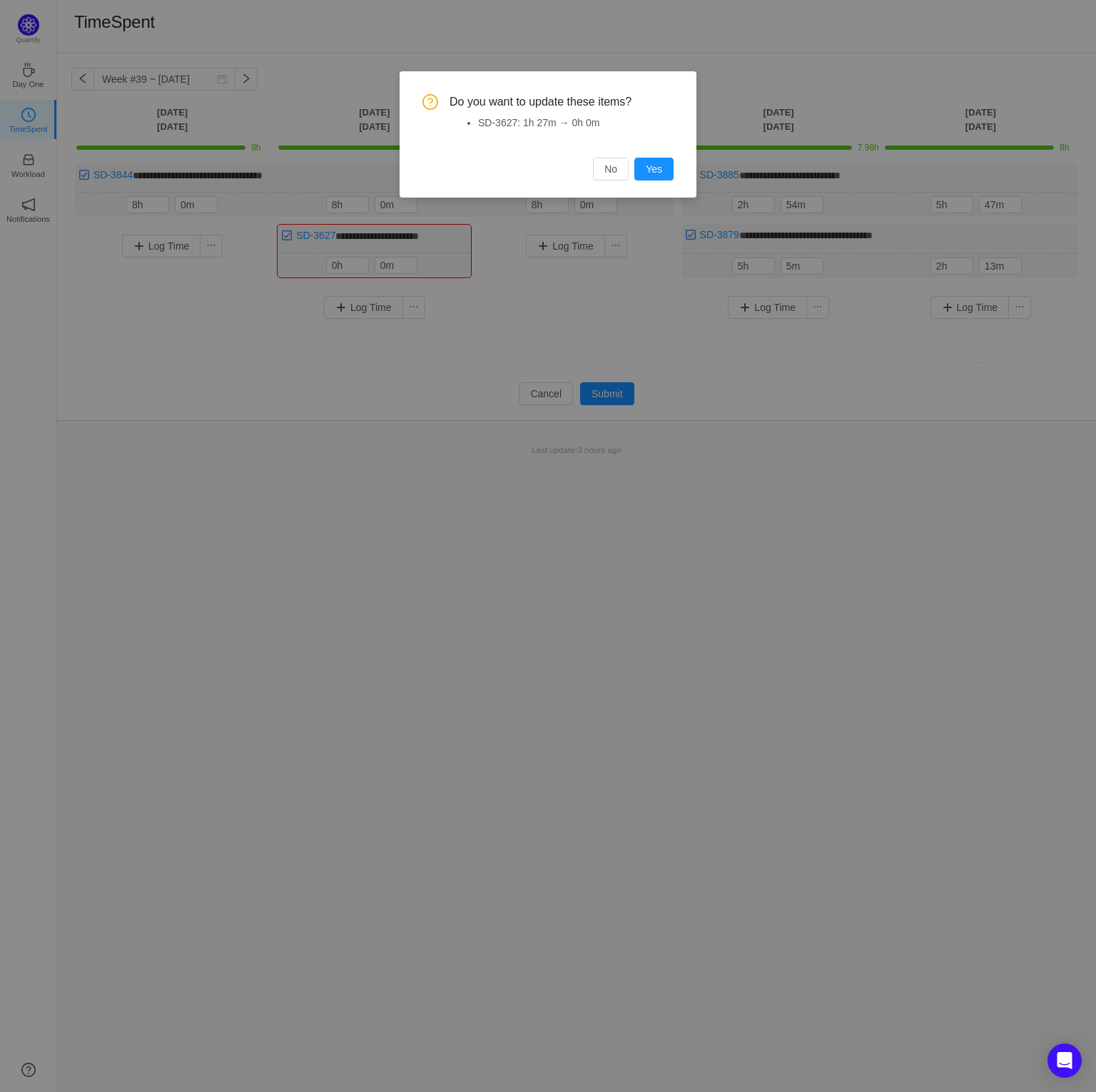
click at [634, 181] on div "Do you want to update these items? SD-3627: 1h 27m → 0h 0m No Yes" at bounding box center [548, 134] width 297 height 126
click at [644, 172] on button "Yes" at bounding box center [654, 169] width 39 height 23
click at [398, 415] on div "Do you want to update these items? SD-3627: 1h 27m → 0h 0m No Yes" at bounding box center [548, 546] width 1096 height 1092
